Goal: Task Accomplishment & Management: Use online tool/utility

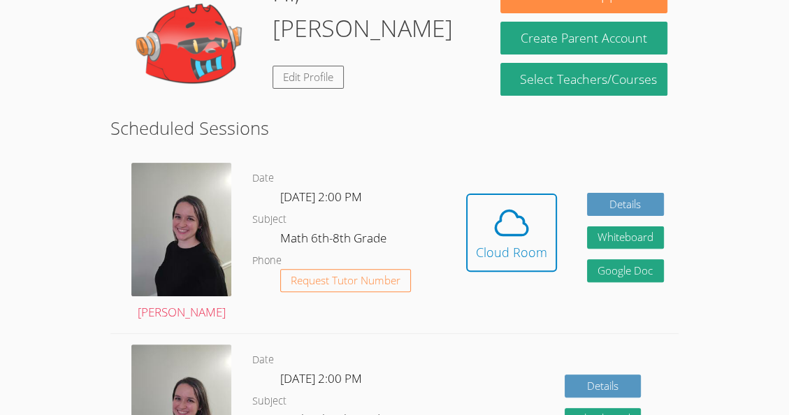
scroll to position [252, 0]
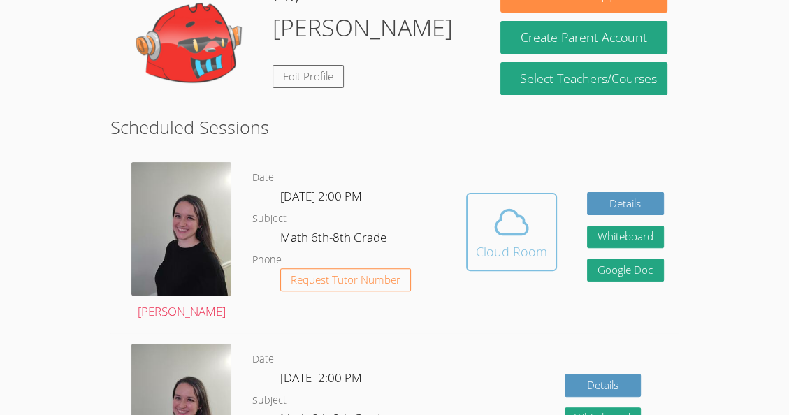
click at [493, 259] on div "Cloud Room" at bounding box center [511, 252] width 71 height 20
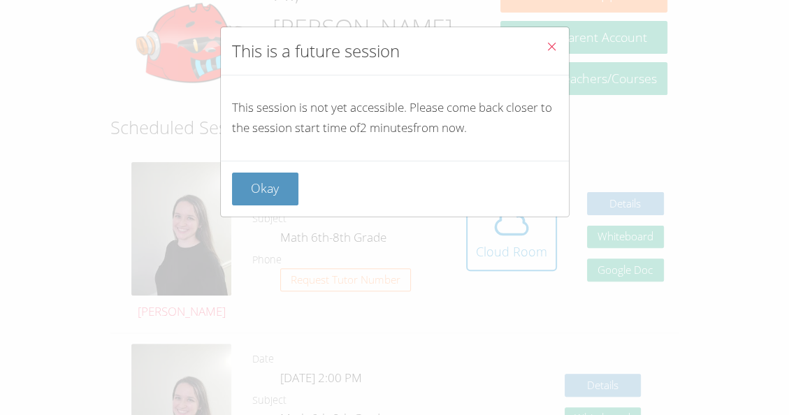
click at [282, 218] on div "This is a future session This session is not yet accessible. Please come back c…" at bounding box center [394, 207] width 789 height 415
click at [295, 179] on button "Okay" at bounding box center [265, 189] width 67 height 33
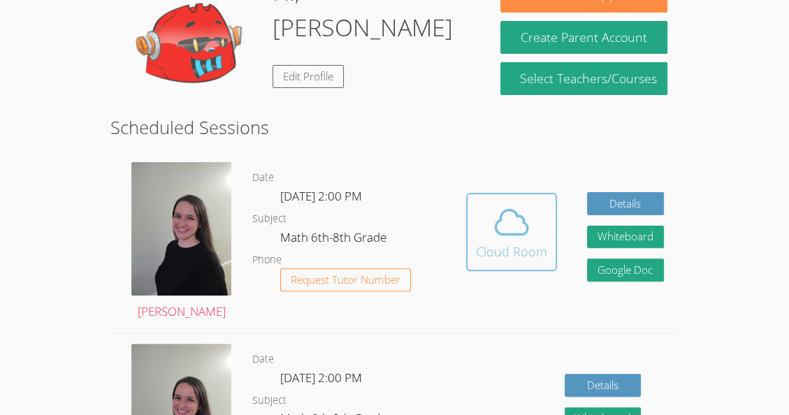
click at [512, 233] on icon at bounding box center [511, 222] width 32 height 24
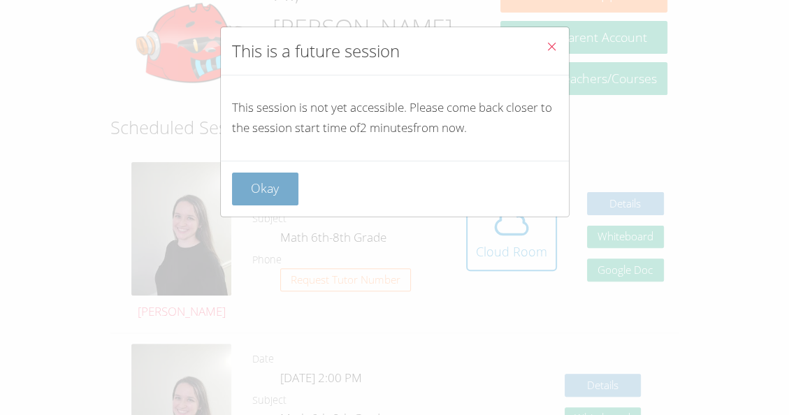
click at [254, 194] on button "Okay" at bounding box center [265, 189] width 67 height 33
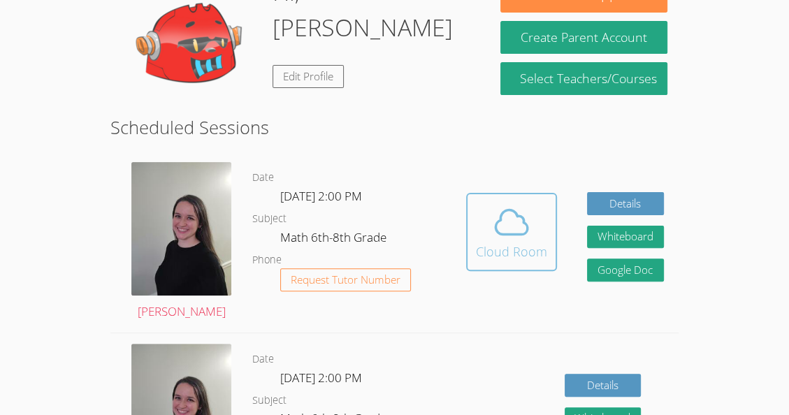
click at [516, 218] on icon at bounding box center [511, 222] width 39 height 39
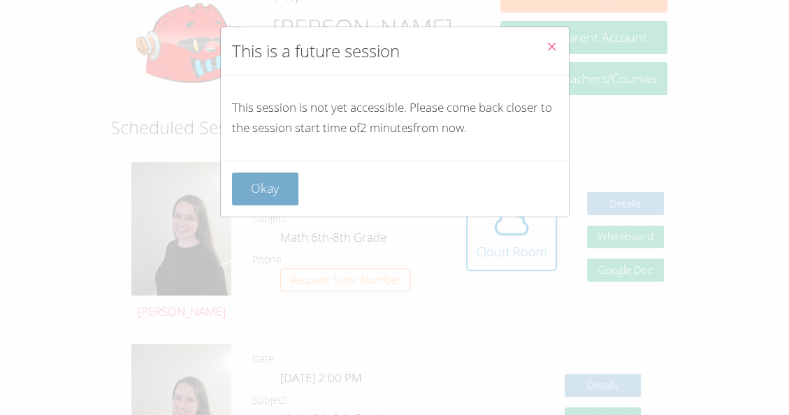
click at [260, 195] on button "Okay" at bounding box center [265, 189] width 67 height 33
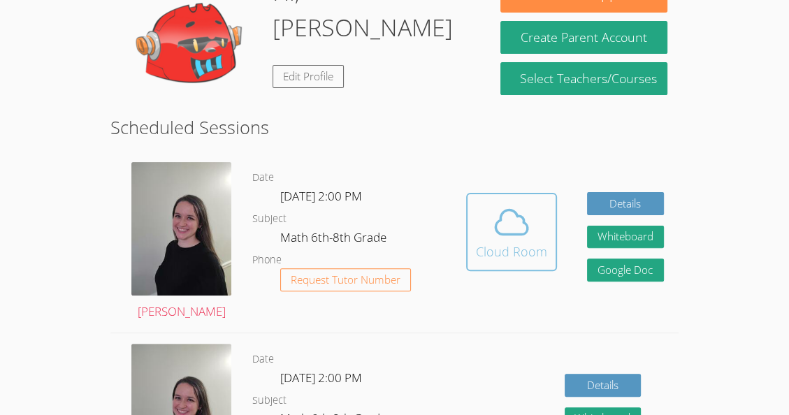
click at [499, 229] on icon at bounding box center [511, 222] width 39 height 39
click at [521, 239] on icon at bounding box center [511, 222] width 39 height 39
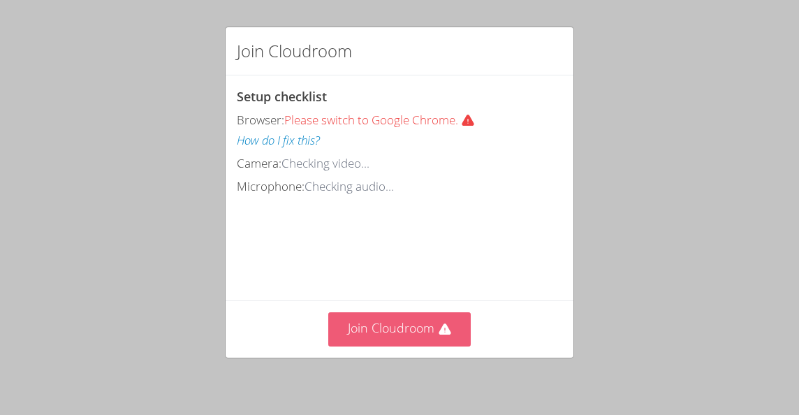
click at [422, 332] on button "Join Cloudroom" at bounding box center [399, 329] width 143 height 34
click at [394, 325] on button "Join Cloudroom" at bounding box center [399, 329] width 143 height 34
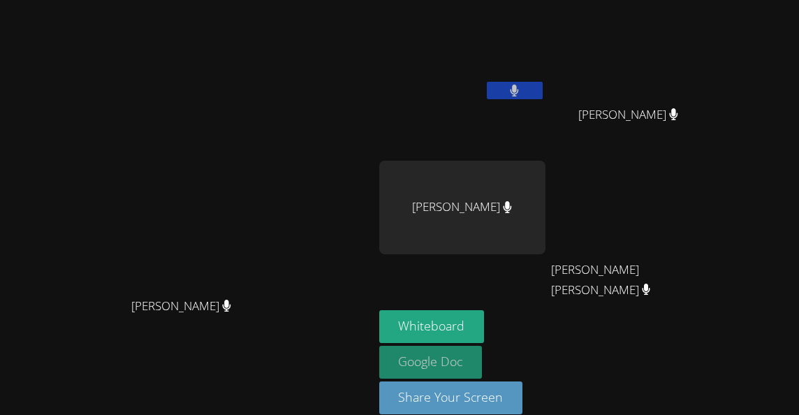
click at [483, 370] on link "Google Doc" at bounding box center [430, 362] width 103 height 33
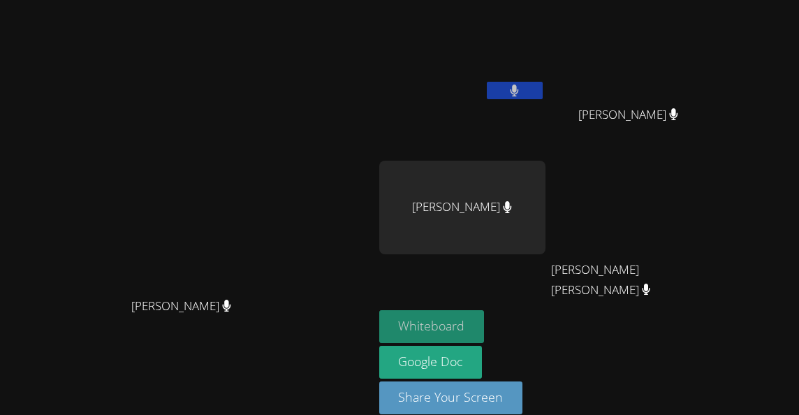
click at [485, 326] on button "Whiteboard" at bounding box center [432, 326] width 106 height 33
click at [655, 305] on div "[PERSON_NAME] [PERSON_NAME]" at bounding box center [634, 282] width 166 height 56
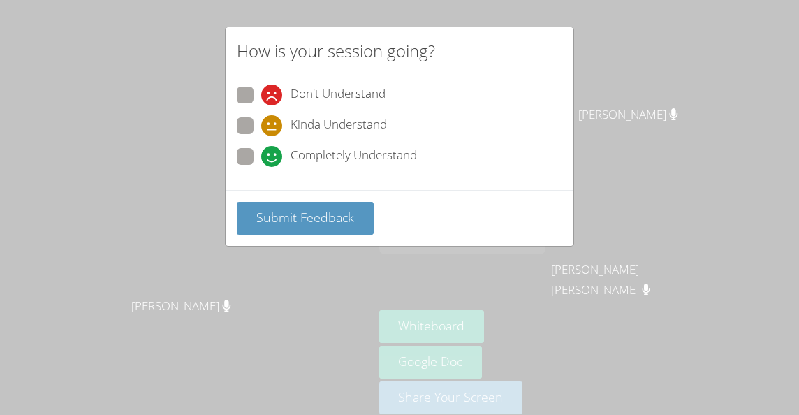
click at [261, 167] on span at bounding box center [261, 167] width 0 height 0
click at [261, 155] on input "Completely Understand" at bounding box center [267, 154] width 12 height 12
radio input "true"
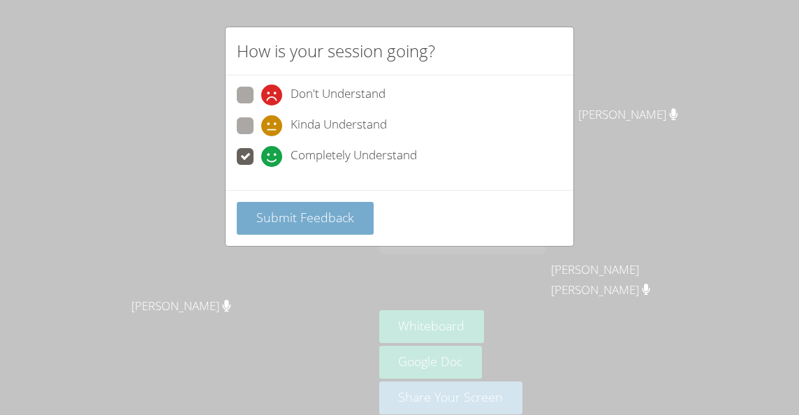
click at [320, 222] on span "Submit Feedback" at bounding box center [305, 217] width 98 height 17
